Goal: Task Accomplishment & Management: Complete application form

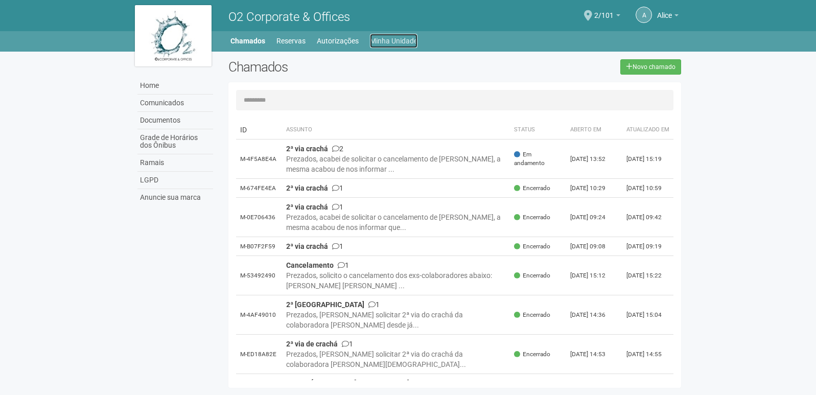
click at [378, 40] on link "Minha Unidade" at bounding box center [394, 41] width 48 height 14
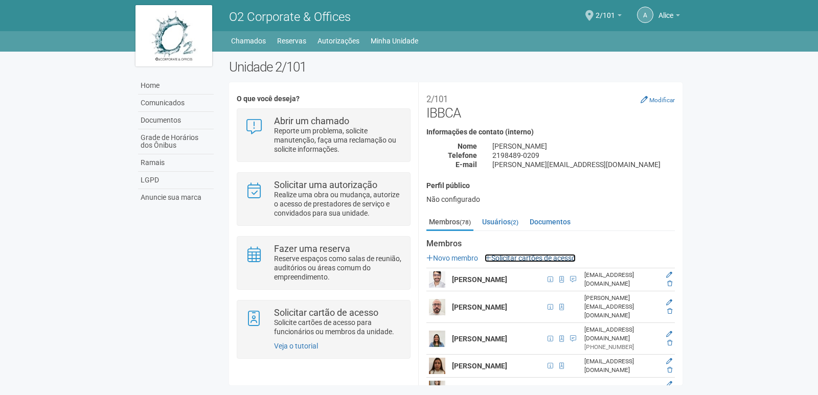
click at [511, 257] on link "Solicitar cartões de acesso" at bounding box center [530, 258] width 91 height 8
